Goal: Complete application form

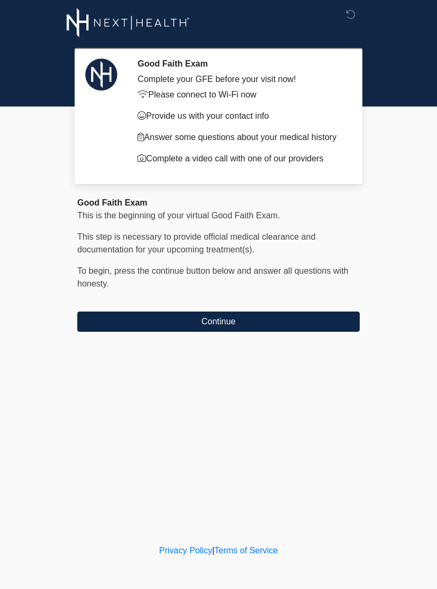
click at [186, 319] on button "Continue" at bounding box center [218, 322] width 282 height 20
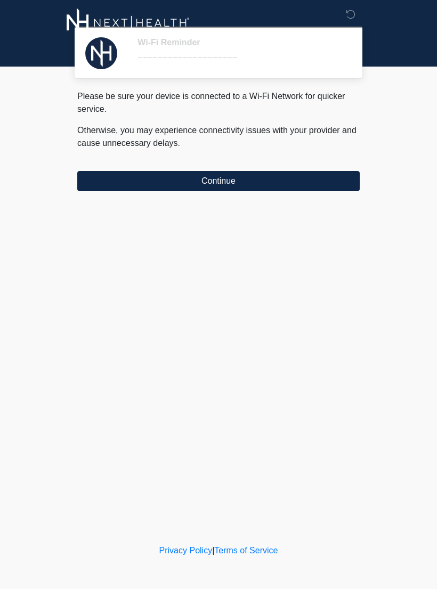
click at [331, 183] on button "Continue" at bounding box center [218, 181] width 282 height 20
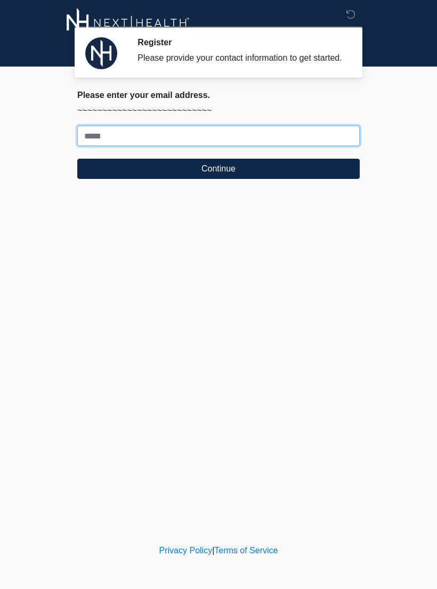
click at [218, 146] on input "Where should we email your treatment plan?" at bounding box center [218, 136] width 282 height 20
type input "**********"
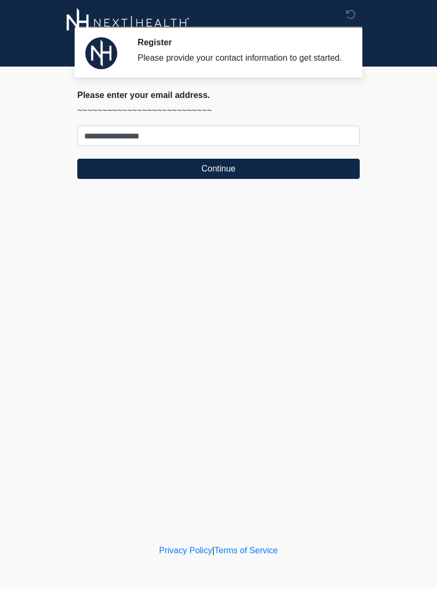
click at [337, 179] on button "Continue" at bounding box center [218, 169] width 282 height 20
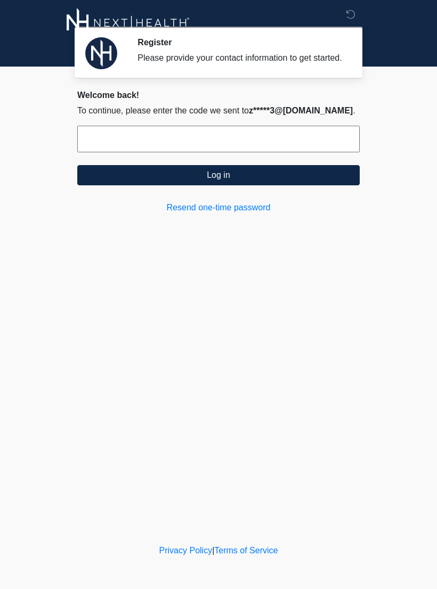
click at [329, 149] on input "text" at bounding box center [218, 139] width 282 height 27
type input "******"
click at [339, 185] on button "Log in" at bounding box center [218, 175] width 282 height 20
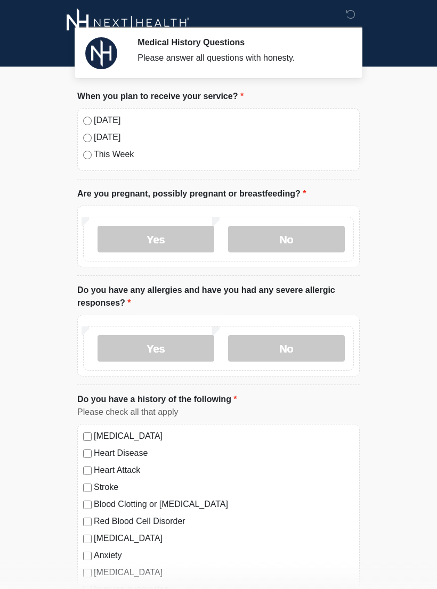
click at [301, 235] on label "No" at bounding box center [286, 239] width 117 height 27
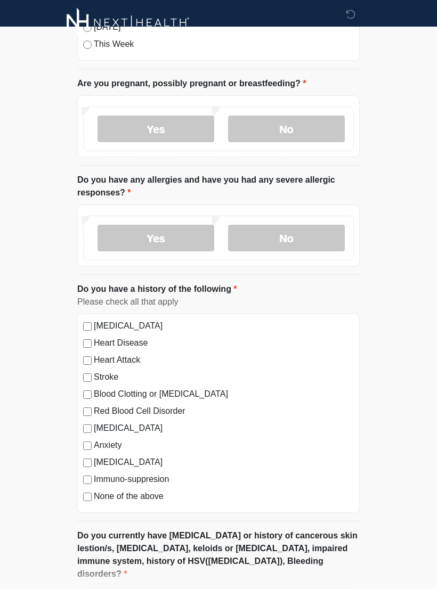
click at [315, 237] on label "No" at bounding box center [286, 238] width 117 height 27
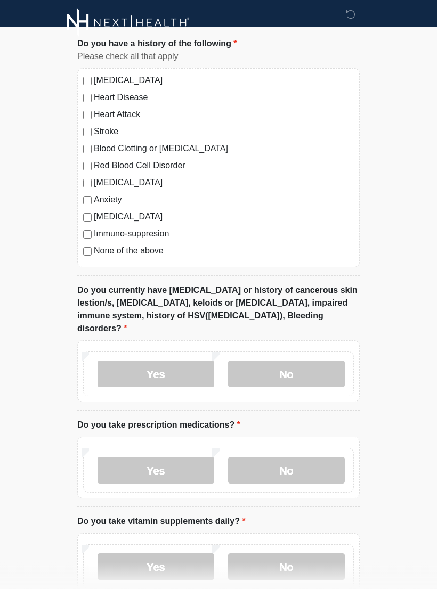
scroll to position [356, 0]
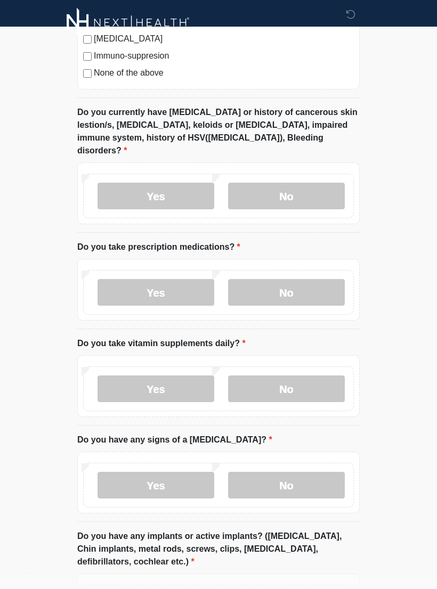
click at [326, 183] on label "No" at bounding box center [286, 196] width 117 height 27
click at [339, 285] on label "No" at bounding box center [286, 292] width 117 height 27
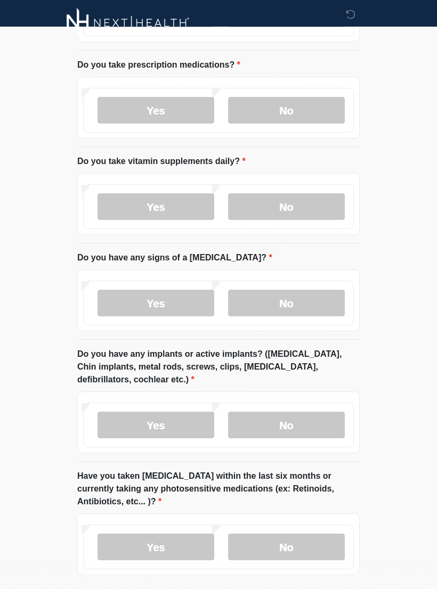
scroll to position [718, 0]
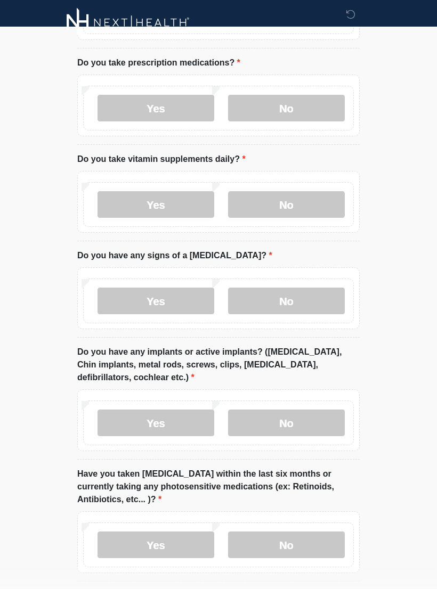
click at [324, 192] on label "No" at bounding box center [286, 205] width 117 height 27
click at [334, 295] on label "No" at bounding box center [286, 301] width 117 height 27
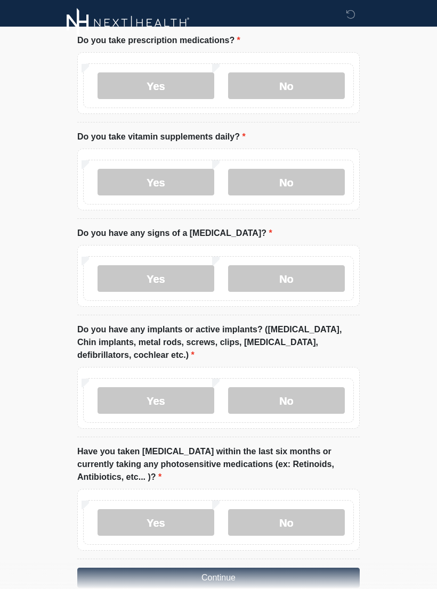
scroll to position [765, 0]
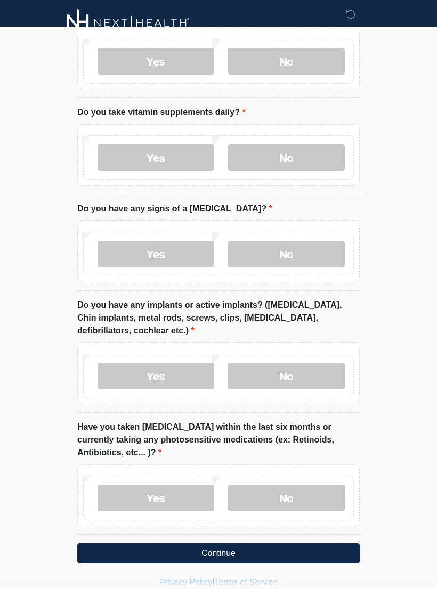
click at [335, 370] on label "No" at bounding box center [286, 376] width 117 height 27
click at [331, 493] on label "No" at bounding box center [286, 498] width 117 height 27
click at [334, 543] on button "Continue" at bounding box center [218, 553] width 282 height 20
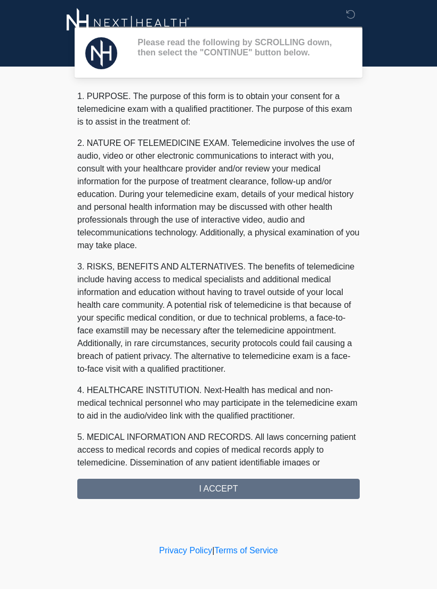
scroll to position [0, 0]
click at [288, 487] on div "1. PURPOSE. The purpose of this form is to obtain your consent for a telemedici…" at bounding box center [218, 294] width 282 height 409
click at [292, 497] on div "1. PURPOSE. The purpose of this form is to obtain your consent for a telemedici…" at bounding box center [218, 294] width 282 height 409
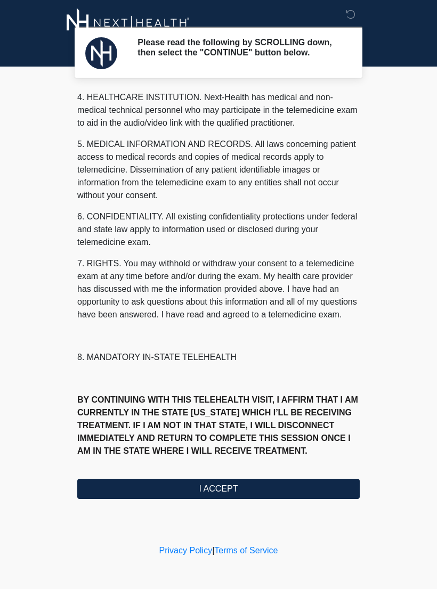
scroll to position [306, 0]
click at [231, 495] on button "I ACCEPT" at bounding box center [218, 489] width 282 height 20
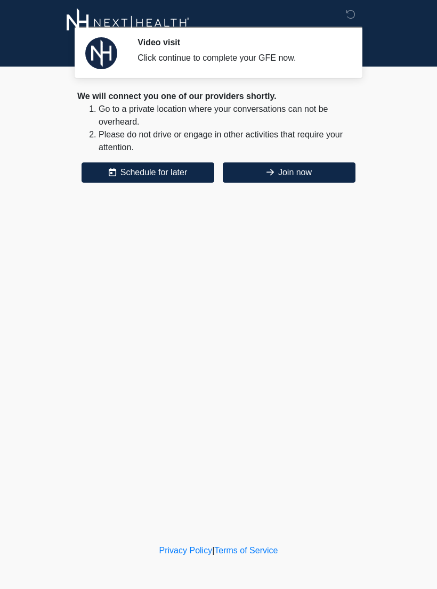
click at [321, 173] on button "Join now" at bounding box center [289, 172] width 133 height 20
